Goal: Task Accomplishment & Management: Use online tool/utility

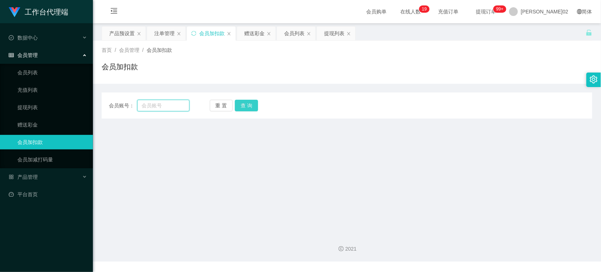
click at [155, 103] on input "text" at bounding box center [163, 106] width 52 height 12
paste input "RaymondTan"
type input "RaymondTan"
click at [256, 102] on button "查 询" at bounding box center [246, 106] width 23 height 12
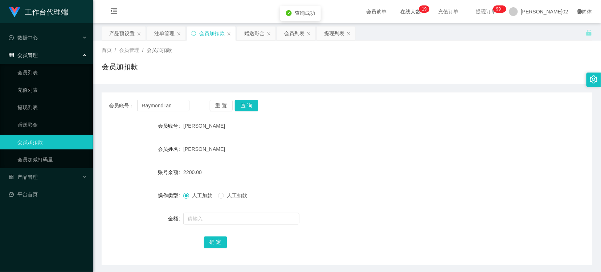
click at [342, 128] on div "谭伟文" at bounding box center [326, 126] width 286 height 15
click at [119, 36] on div "产品预设置" at bounding box center [121, 34] width 25 height 14
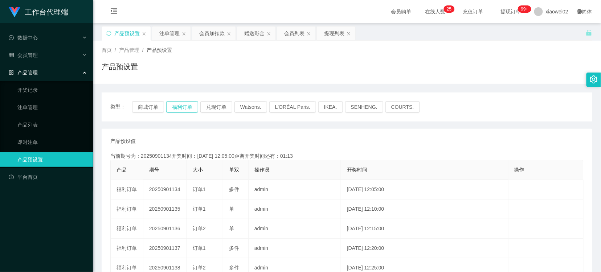
click at [188, 103] on button "福利订单" at bounding box center [182, 107] width 32 height 12
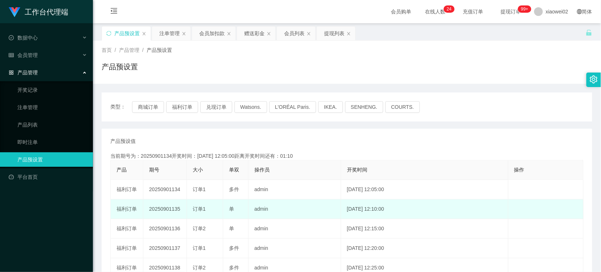
click at [174, 208] on td "20250901135" at bounding box center [165, 210] width 44 height 20
copy td "20250901135"
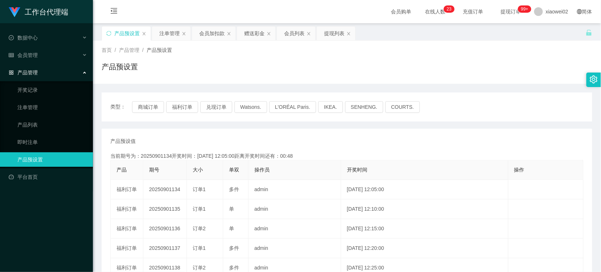
click at [260, 137] on div "产品预设值 添加期号 当前期号为：20250901134开奖时间：2025-09-01 12:05:00距离开奖时间还有：00:48 产品 期号 大小 单双 …" at bounding box center [347, 268] width 491 height 279
click at [183, 103] on button "福利订单" at bounding box center [182, 107] width 32 height 12
click at [235, 164] on th "单双" at bounding box center [235, 170] width 25 height 20
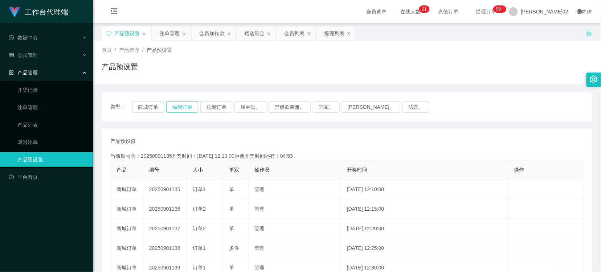
click at [184, 103] on button "福利订单" at bounding box center [182, 107] width 32 height 12
click at [184, 104] on button "福利订单" at bounding box center [182, 107] width 32 height 12
click at [342, 64] on div "产品预设置" at bounding box center [347, 69] width 491 height 17
click at [179, 105] on button "福利订单" at bounding box center [182, 107] width 32 height 12
click at [191, 103] on button "福利订单" at bounding box center [182, 107] width 32 height 12
